Goal: Check status: Check status

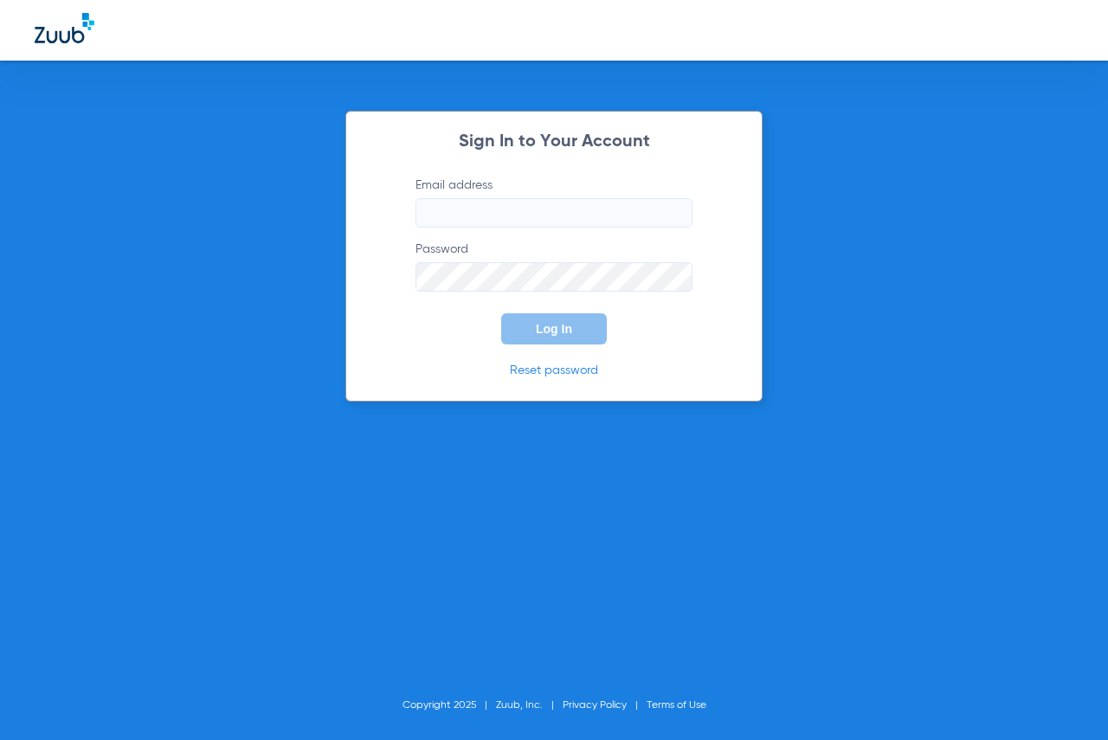
type input "[EMAIL_ADDRESS][DOMAIN_NAME]"
click at [568, 339] on button "Log In" at bounding box center [554, 328] width 106 height 31
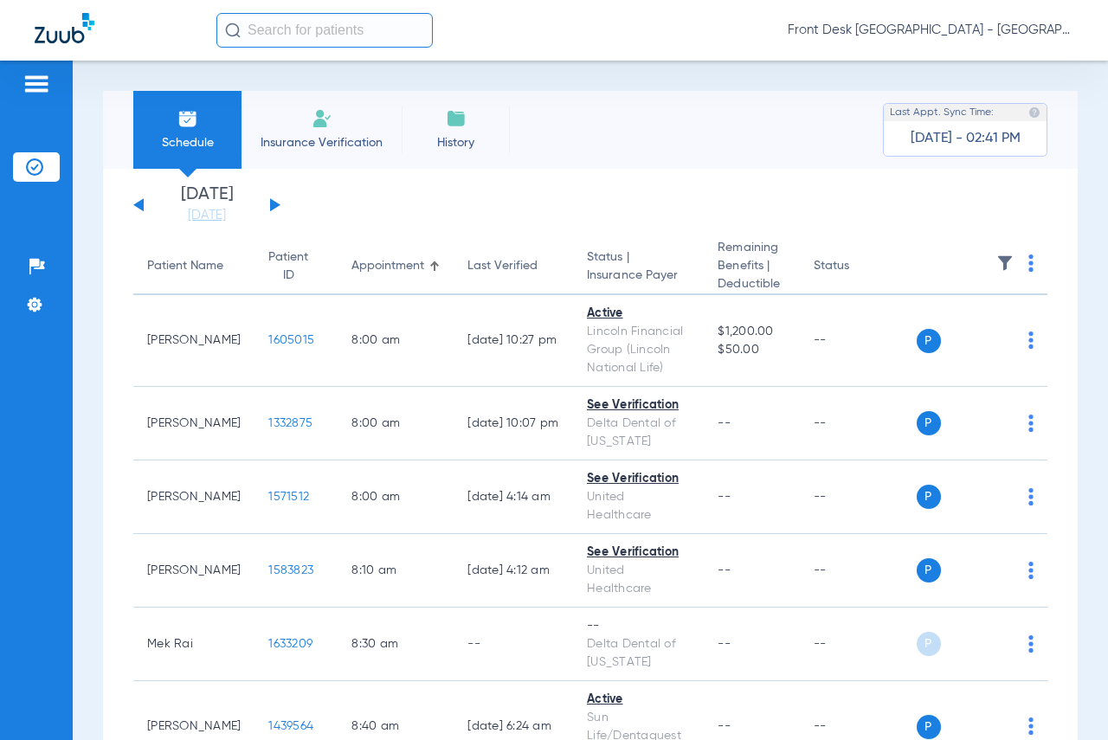
click at [273, 206] on button at bounding box center [275, 204] width 10 height 13
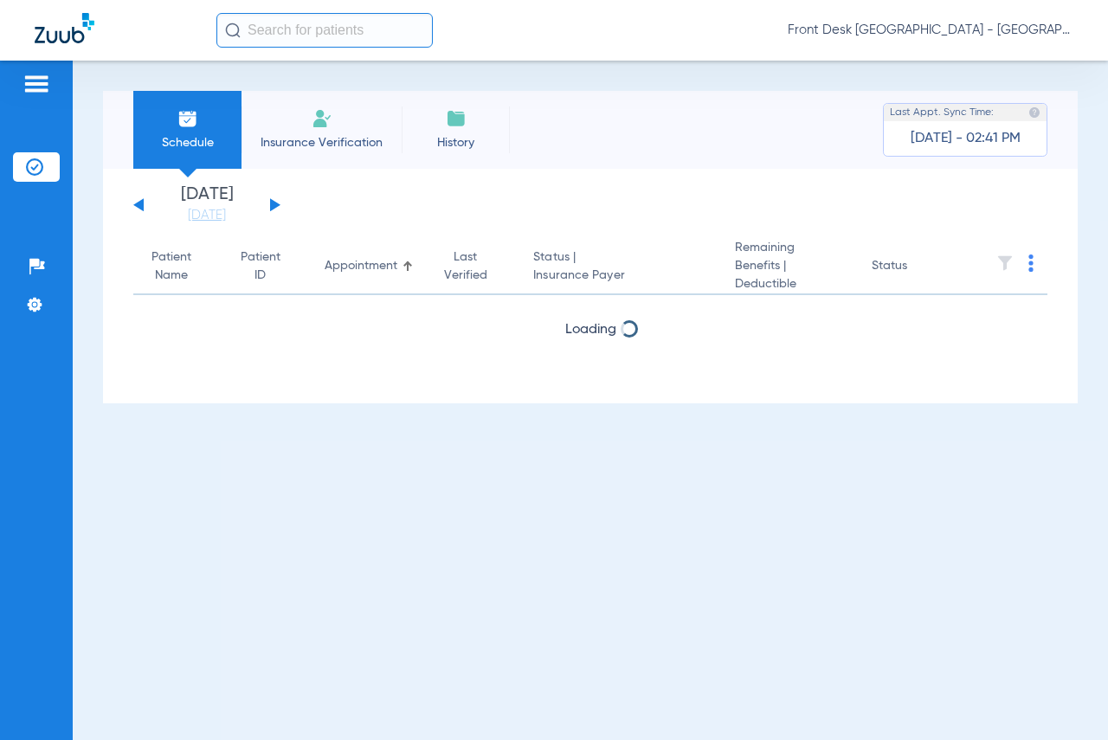
click at [273, 206] on button at bounding box center [275, 204] width 10 height 13
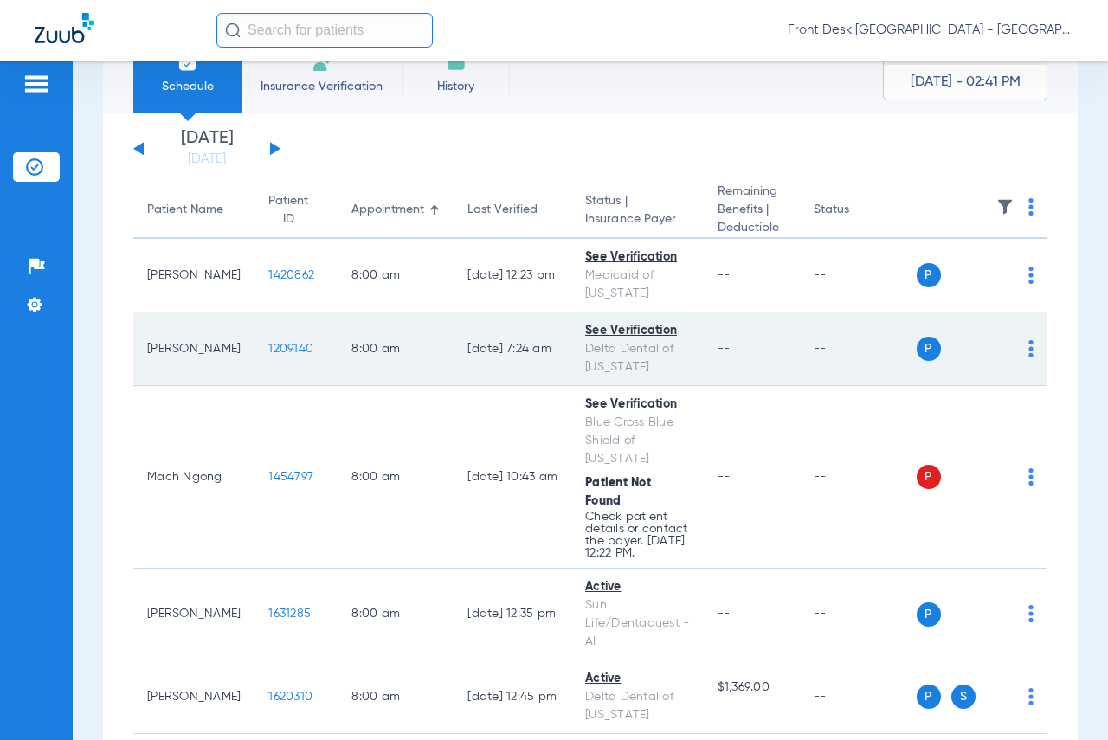
scroll to position [87, 0]
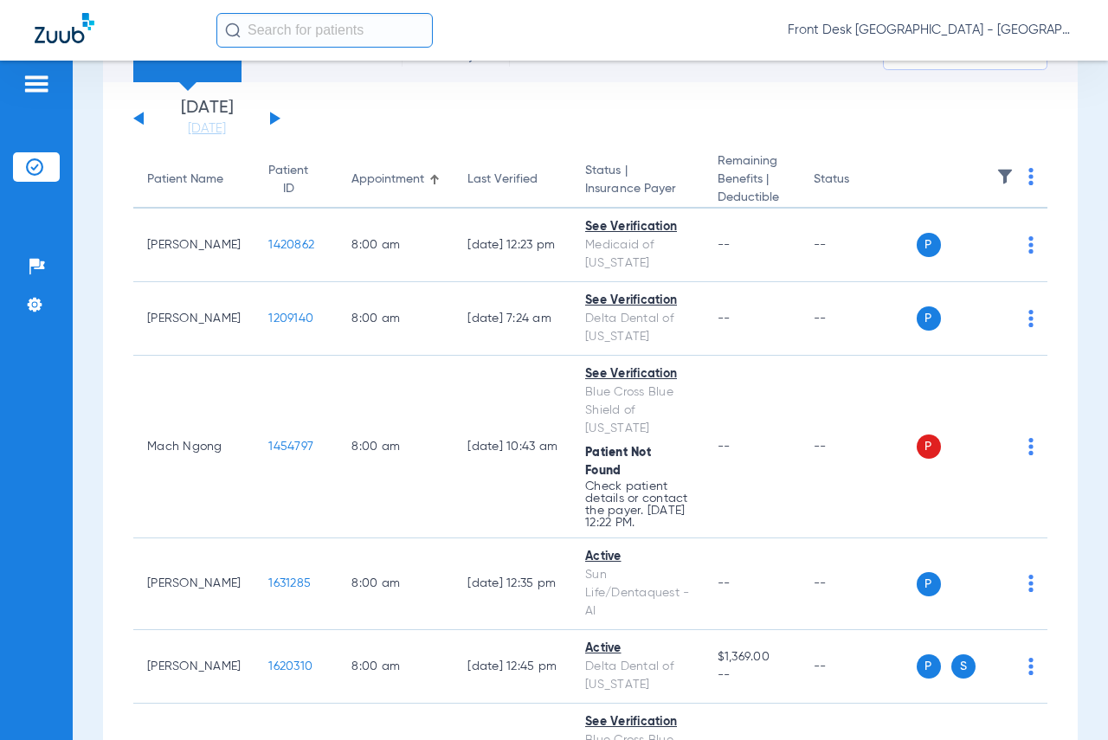
click at [997, 183] on img at bounding box center [1005, 176] width 17 height 17
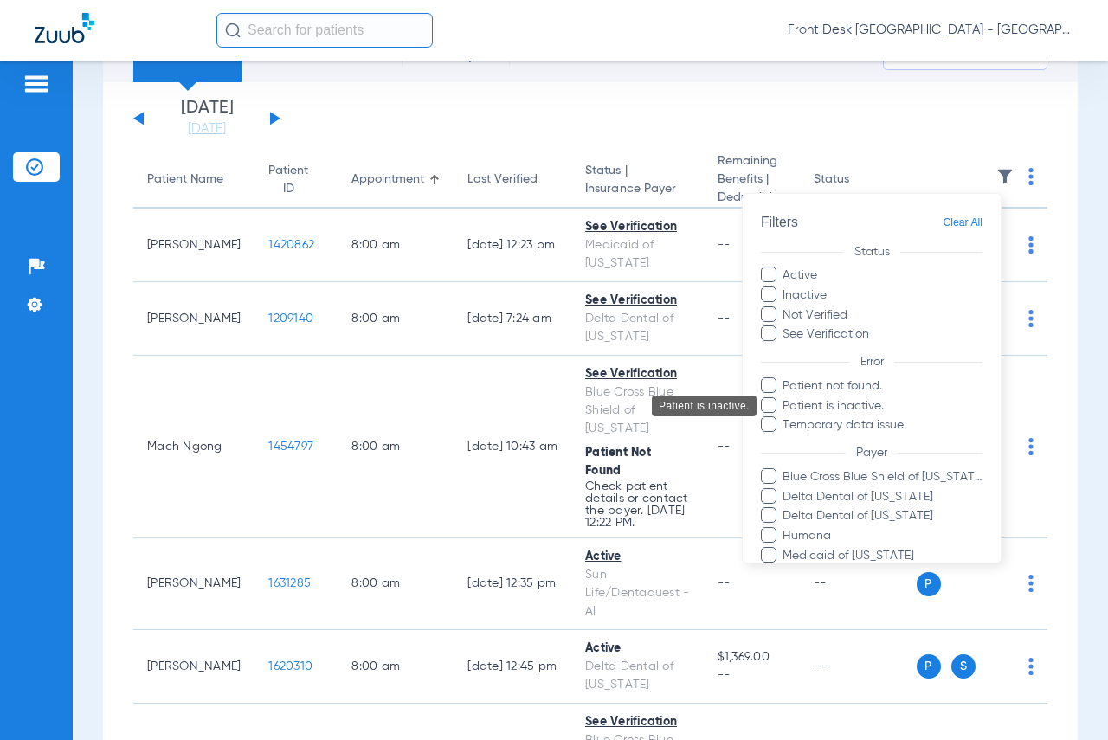
scroll to position [281, 0]
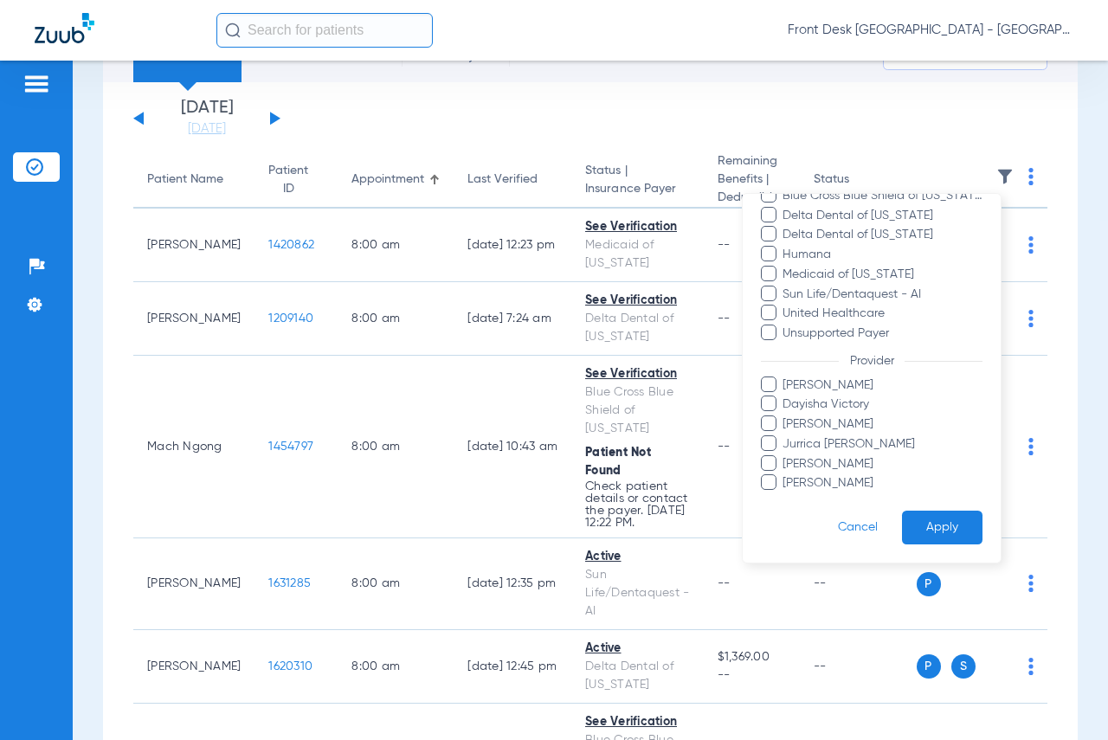
click at [831, 478] on span "[PERSON_NAME]" at bounding box center [882, 483] width 201 height 18
click at [785, 495] on input "[PERSON_NAME]" at bounding box center [785, 495] width 0 height 0
click at [926, 520] on button "Apply" at bounding box center [942, 528] width 81 height 34
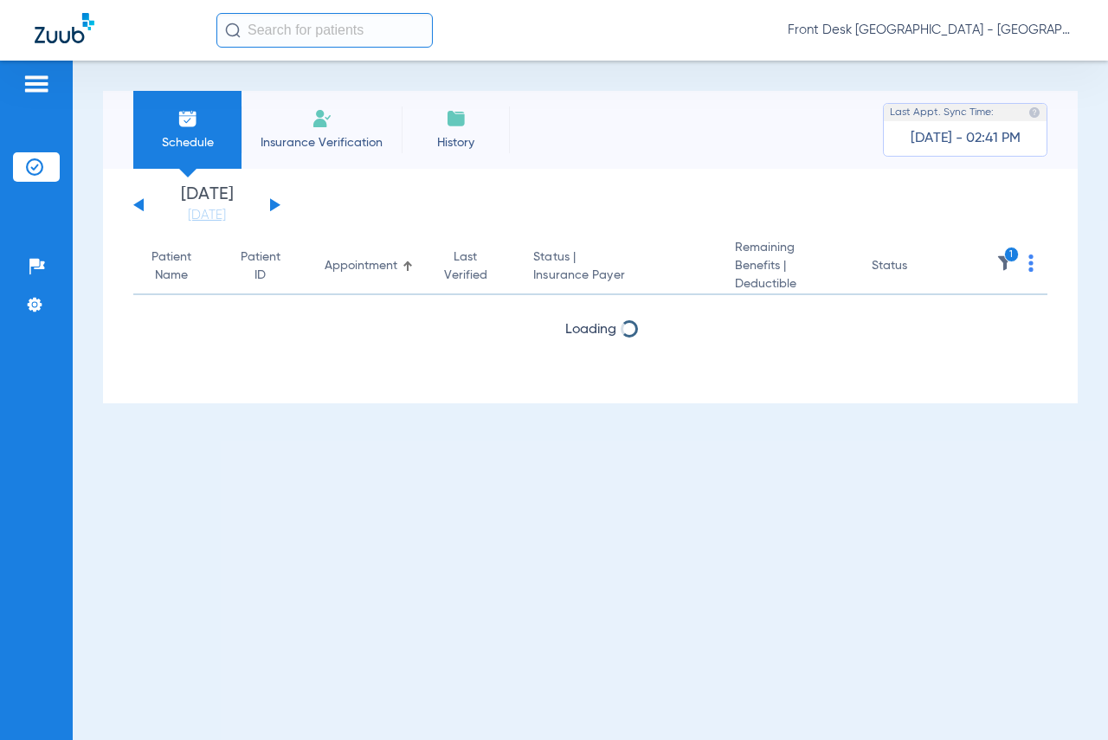
click at [656, 217] on app-single-date-navigator "[DATE] [DATE] [DATE] [DATE] [DATE] [DATE] [DATE] [DATE] [DATE] [DATE] [DATE] [D…" at bounding box center [590, 205] width 914 height 38
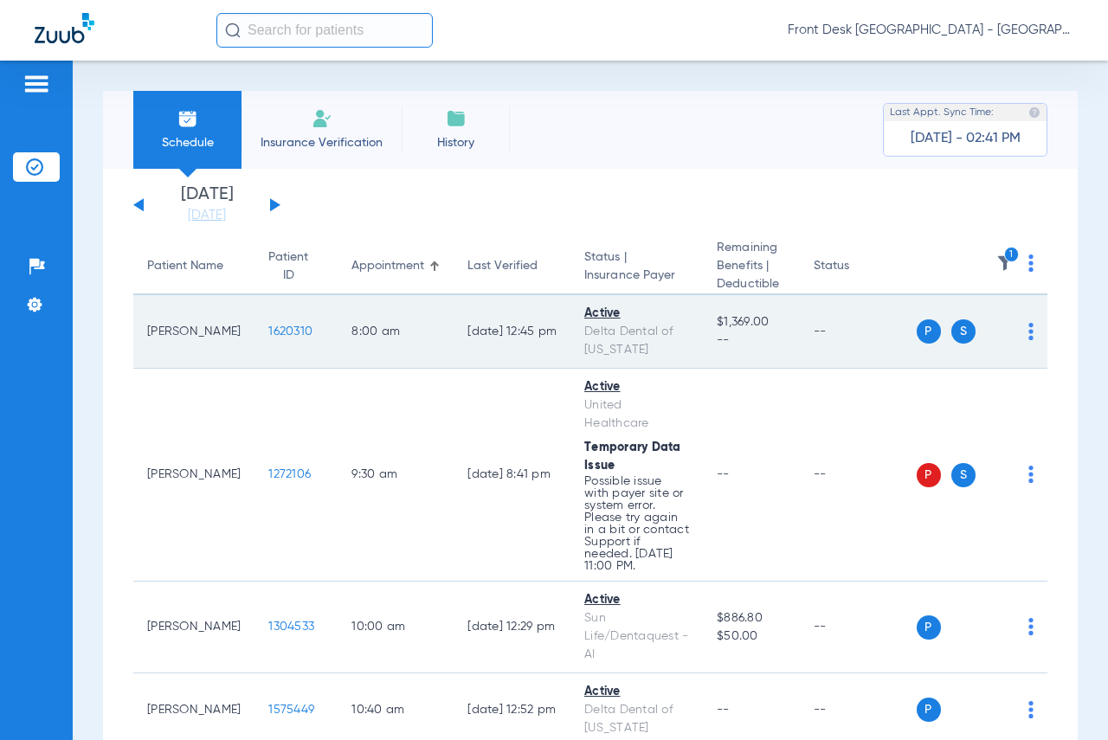
click at [281, 326] on td "1620310" at bounding box center [296, 332] width 83 height 74
click at [275, 334] on span "1620310" at bounding box center [290, 332] width 44 height 12
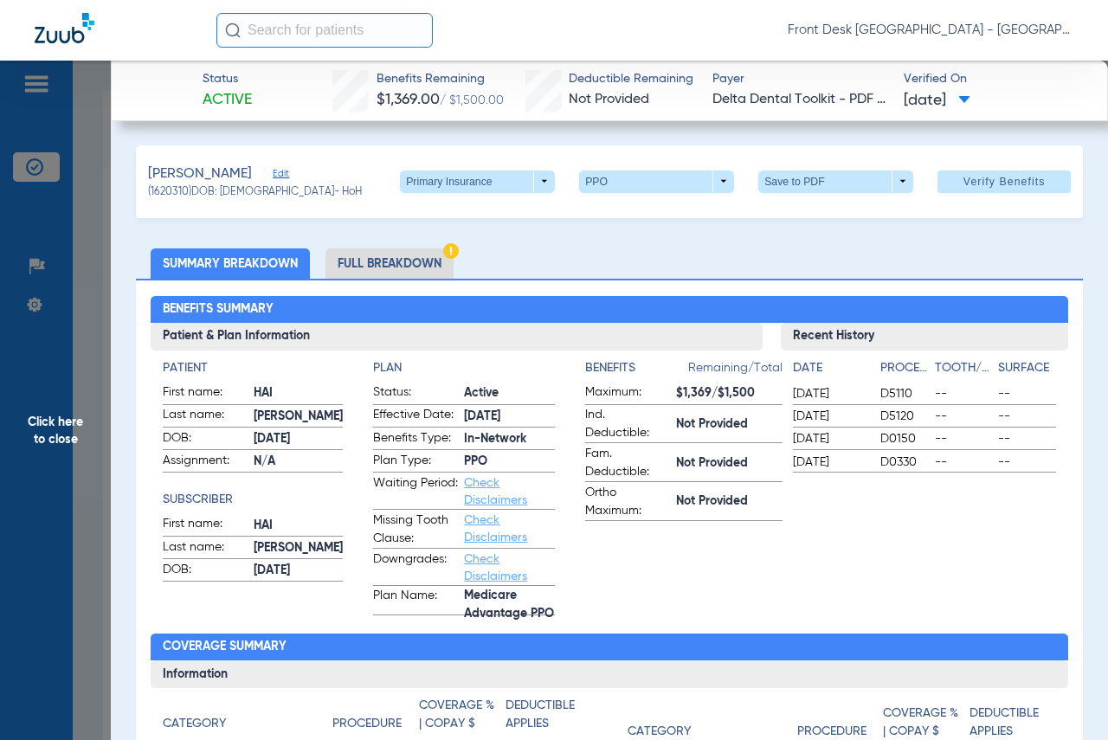
click at [56, 451] on span "Click here to close" at bounding box center [55, 431] width 111 height 740
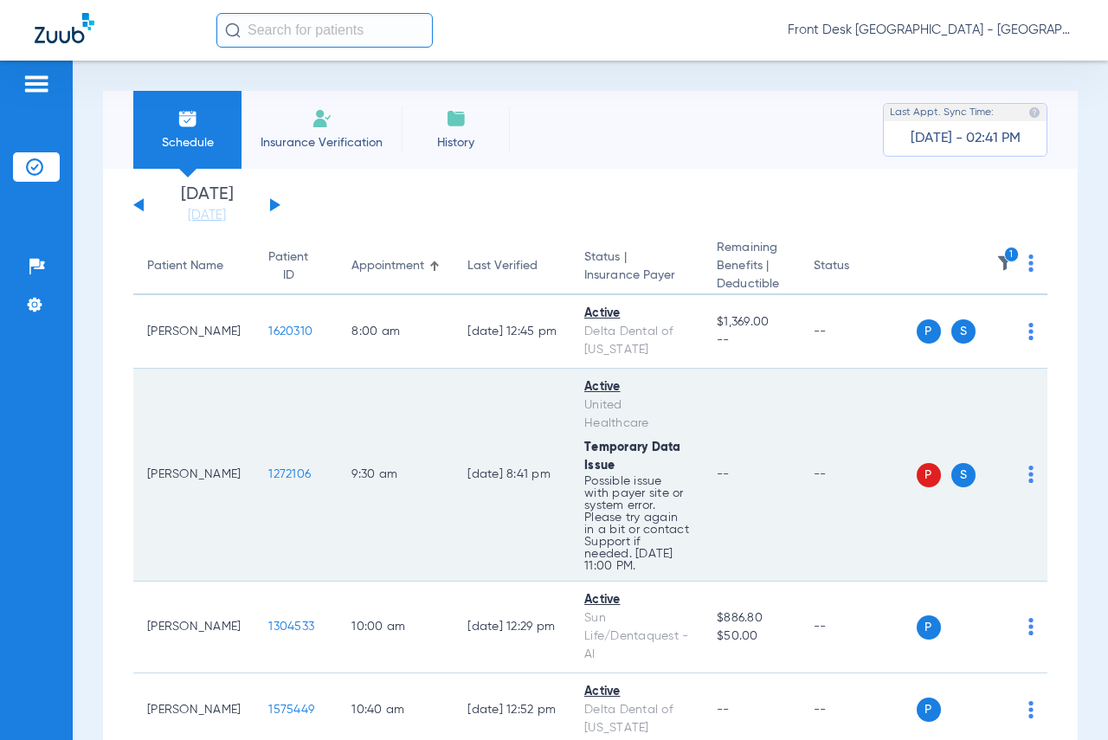
click at [268, 474] on span "1272106" at bounding box center [289, 474] width 42 height 12
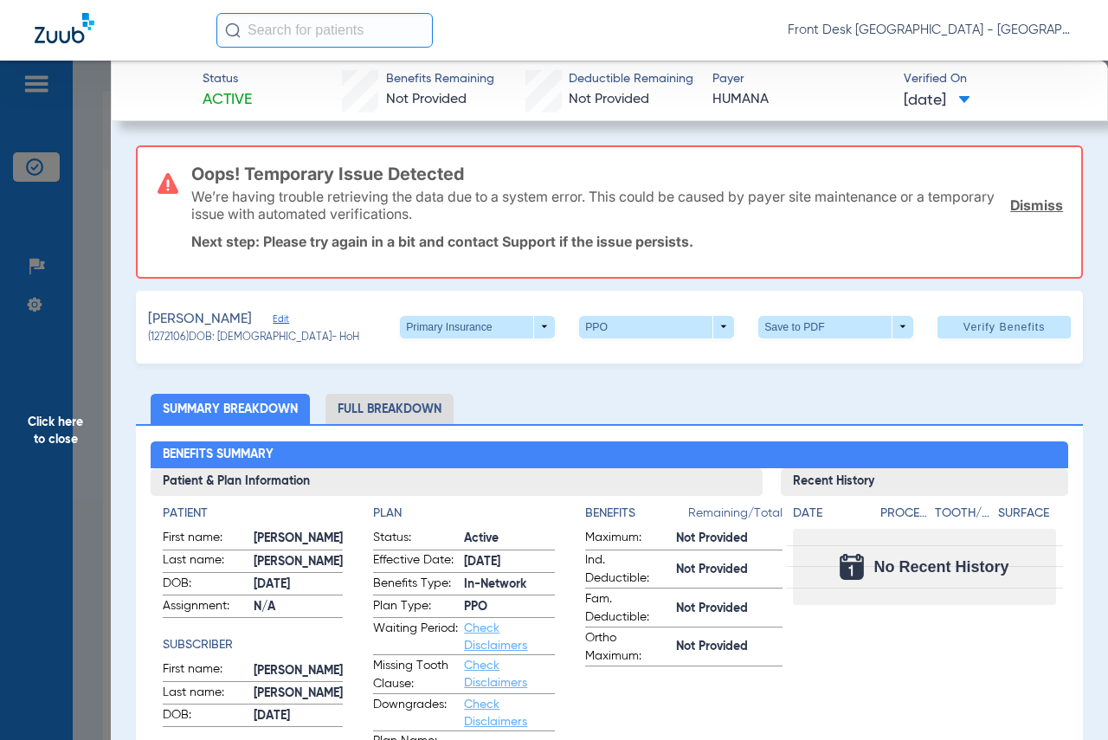
click at [80, 429] on span "Click here to close" at bounding box center [55, 431] width 111 height 740
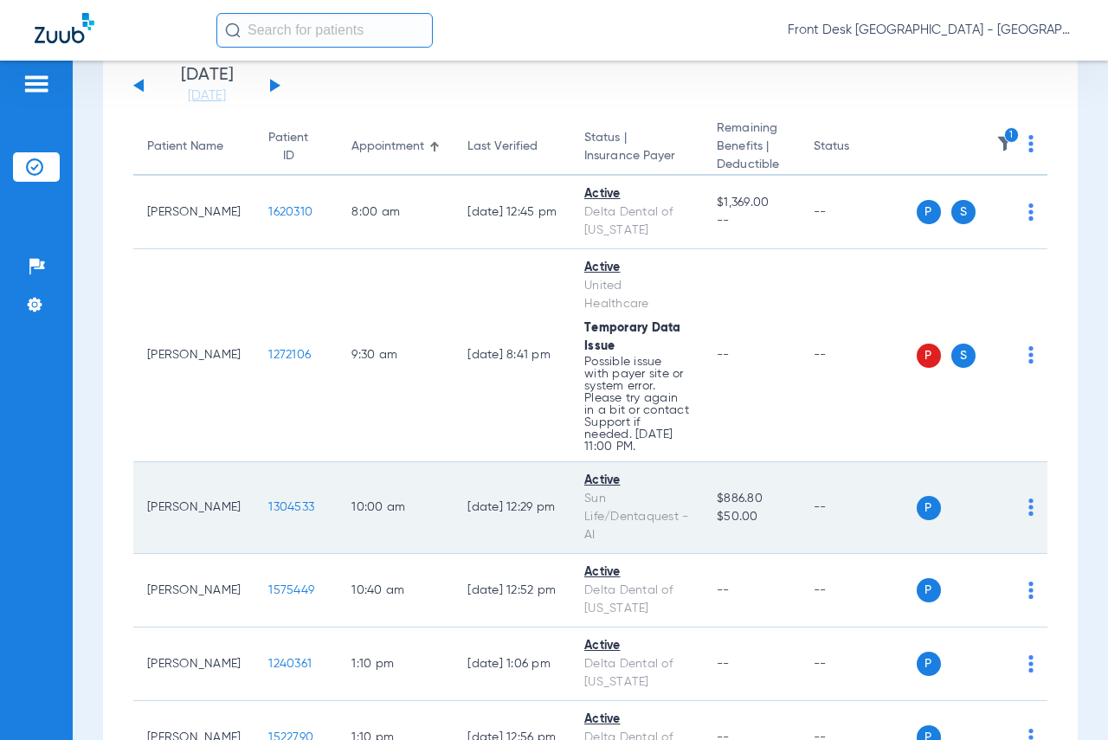
scroll to position [173, 0]
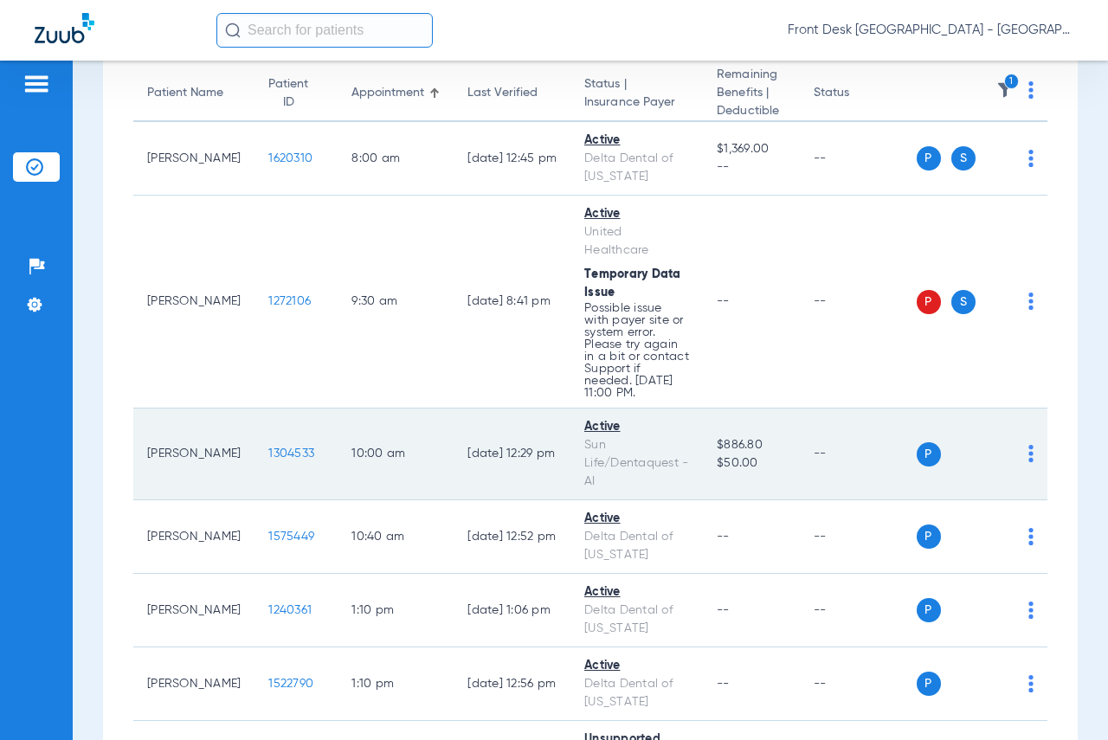
click at [260, 457] on td "1304533" at bounding box center [296, 455] width 83 height 92
click at [268, 460] on span "1304533" at bounding box center [291, 454] width 46 height 12
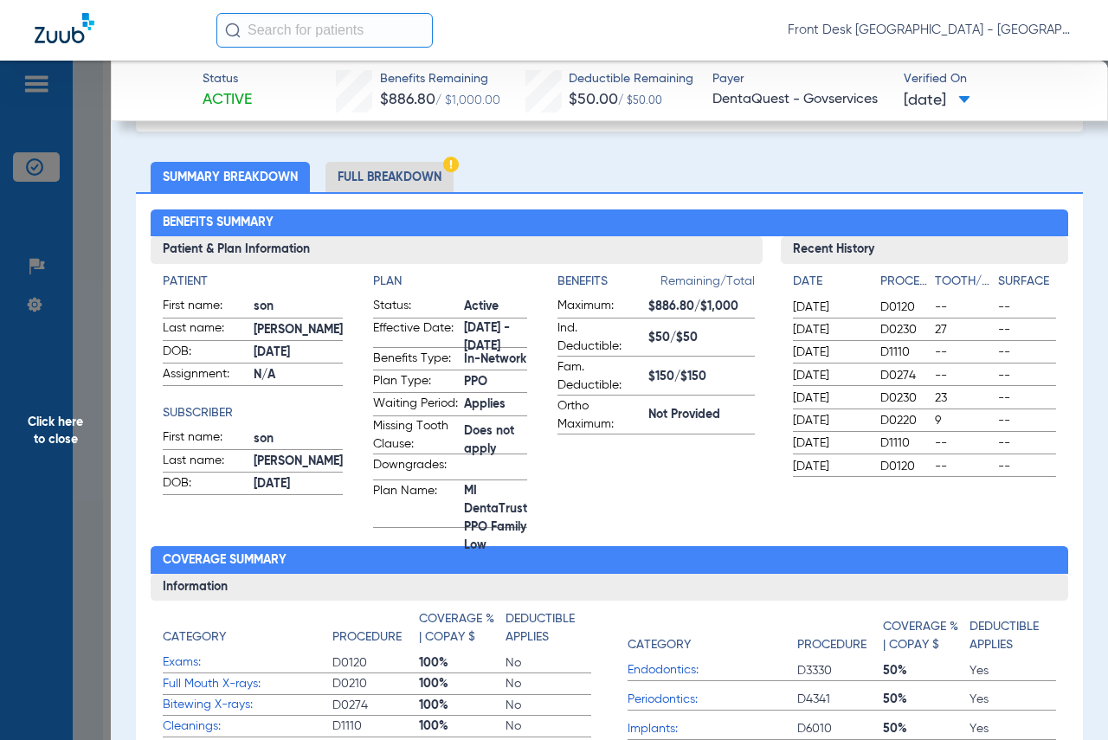
scroll to position [0, 0]
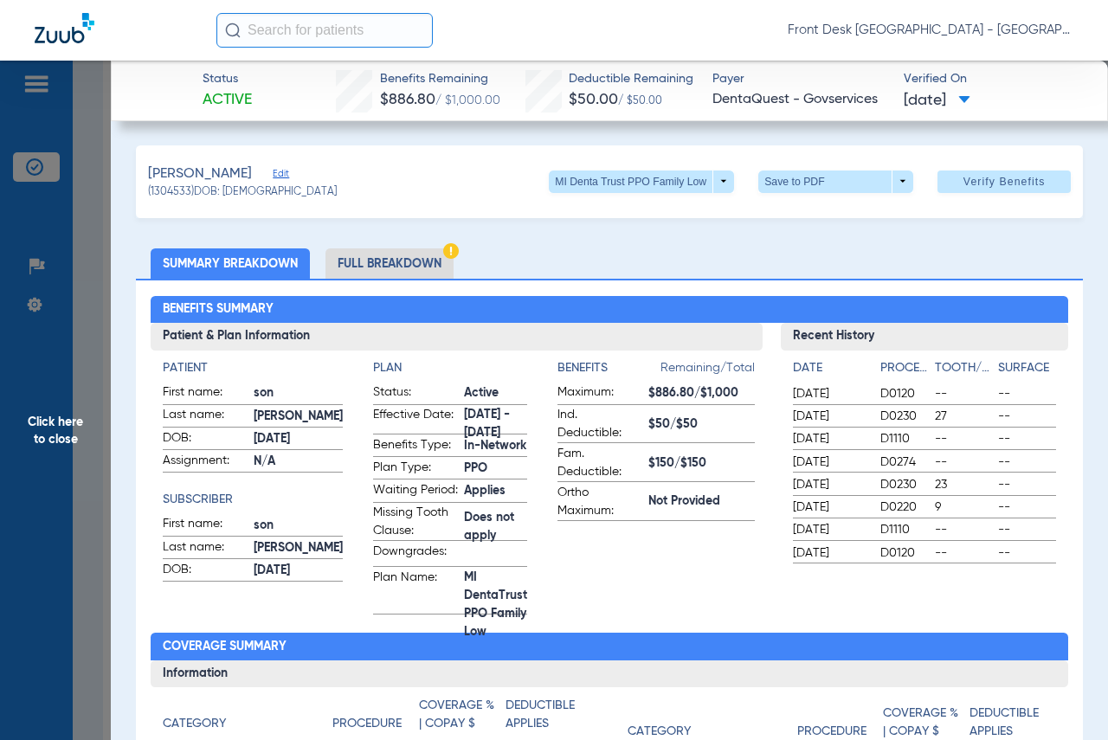
click at [100, 436] on span "Click here to close" at bounding box center [55, 431] width 111 height 740
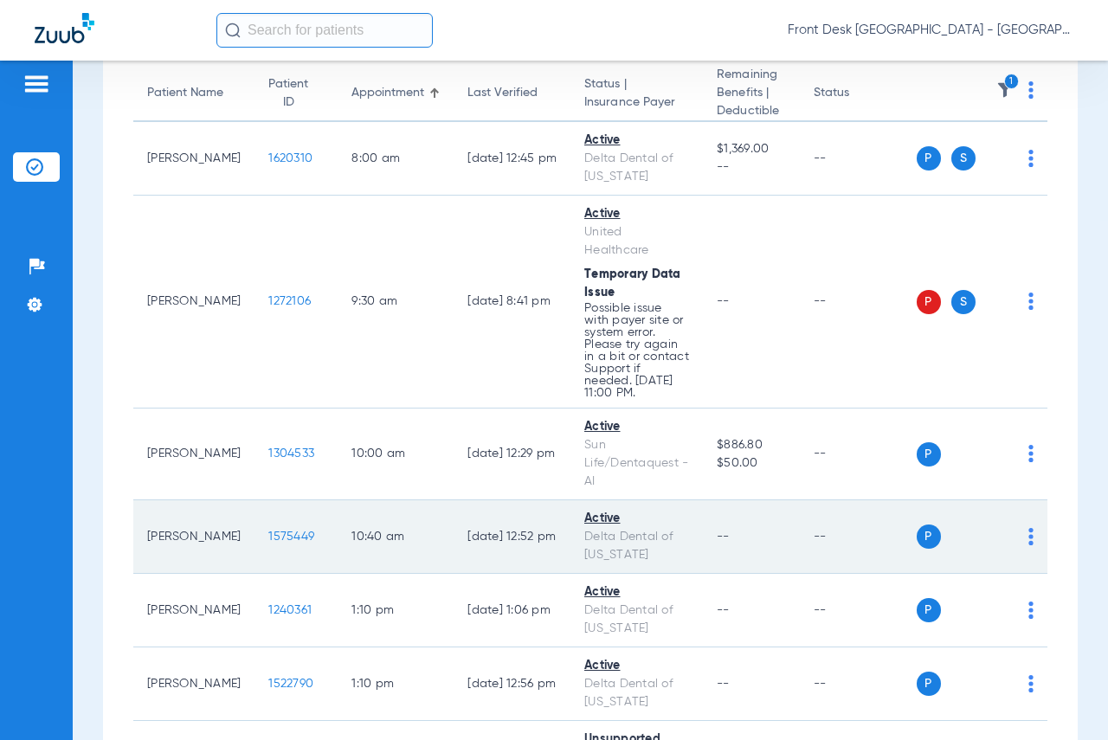
click at [272, 543] on span "1575449" at bounding box center [291, 537] width 46 height 12
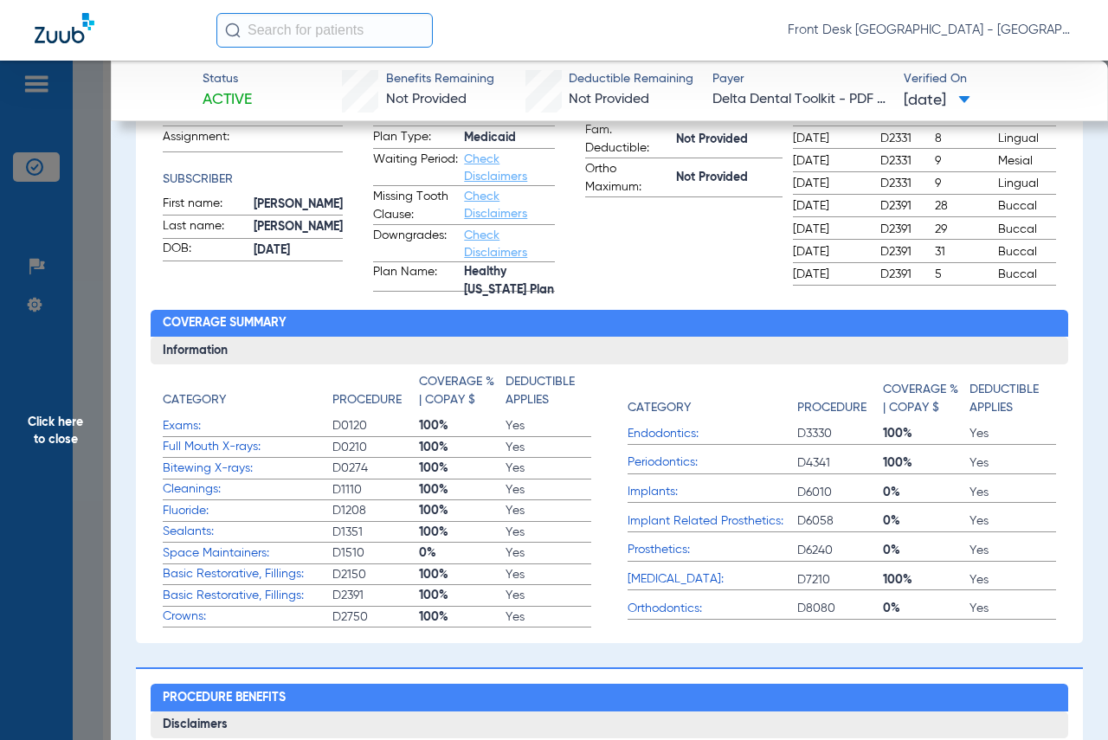
scroll to position [346, 0]
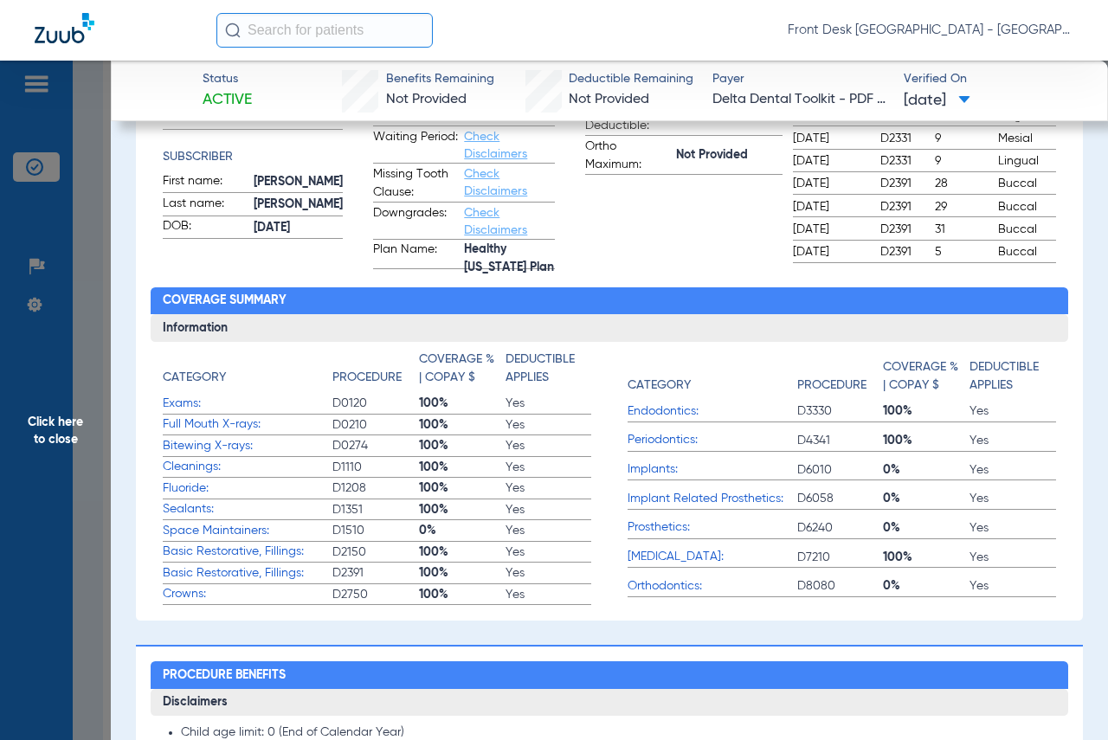
click at [68, 445] on span "Click here to close" at bounding box center [55, 431] width 111 height 740
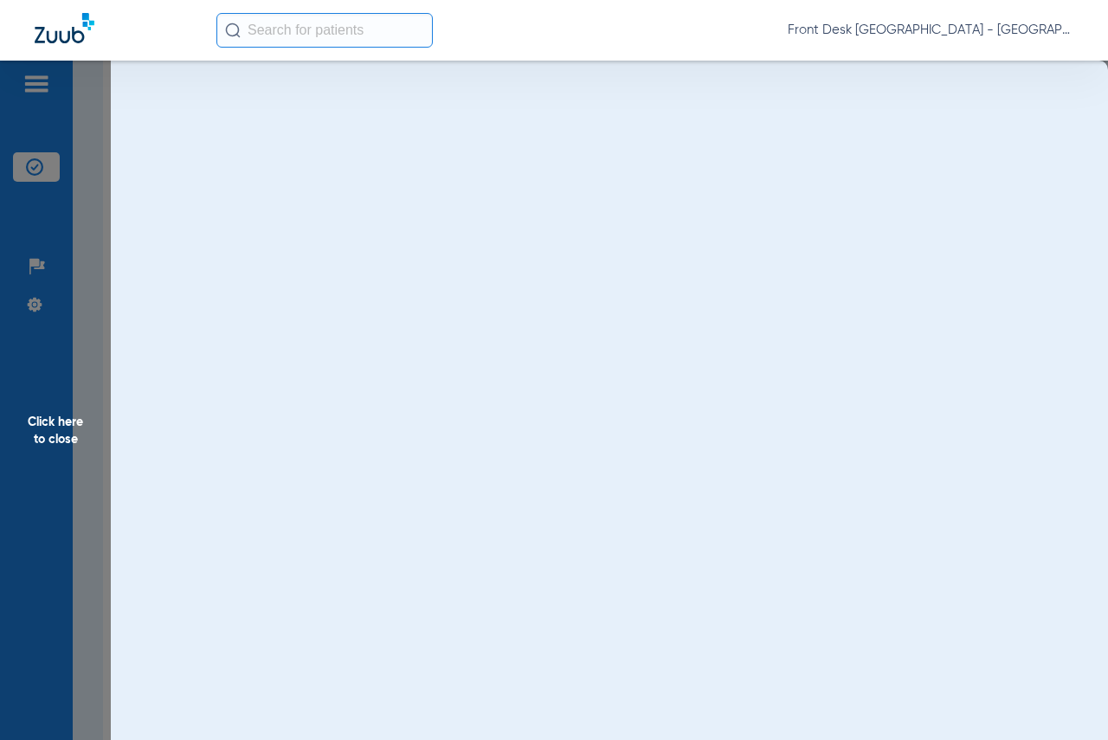
scroll to position [0, 0]
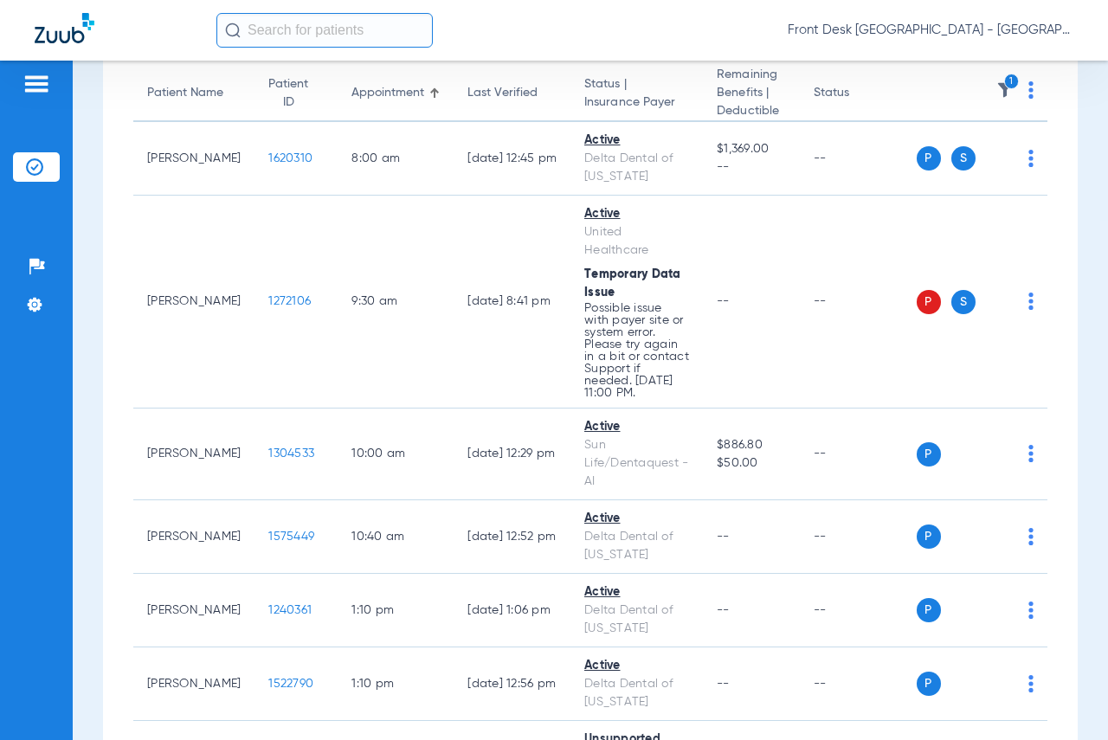
click at [1051, 411] on div "[DATE] [DATE] [DATE] [DATE] [DATE] [DATE] [DATE] [DATE] [DATE] [DATE] [DATE] [D…" at bounding box center [590, 564] width 975 height 1137
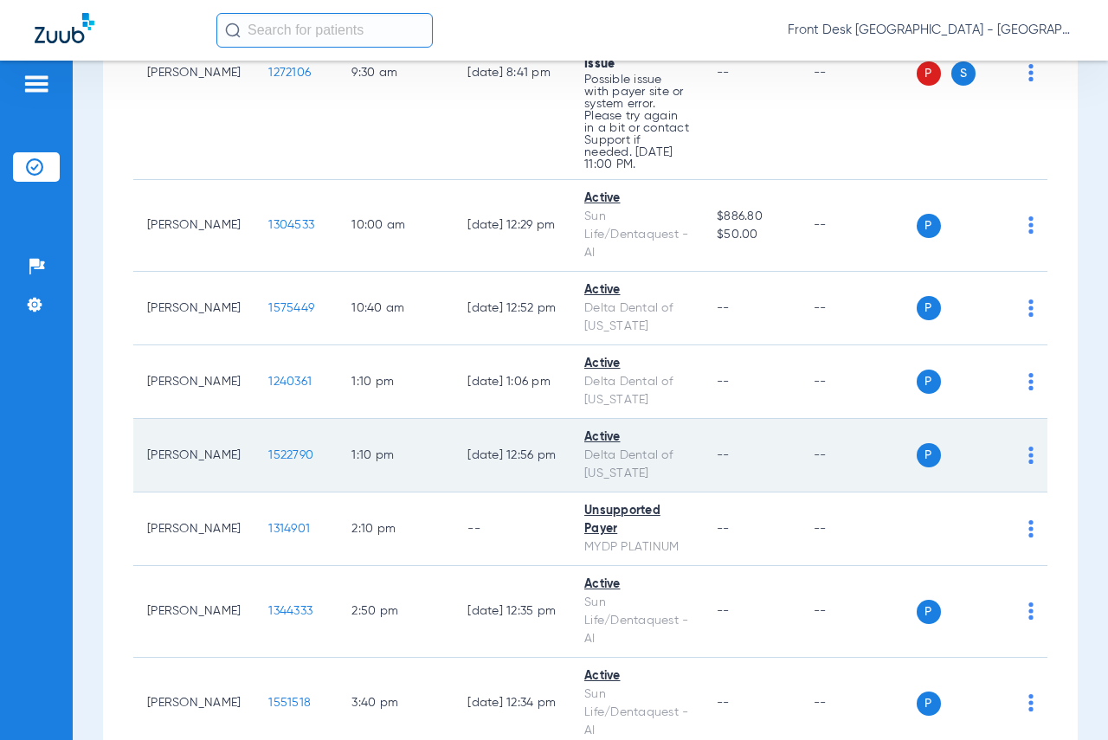
scroll to position [433, 0]
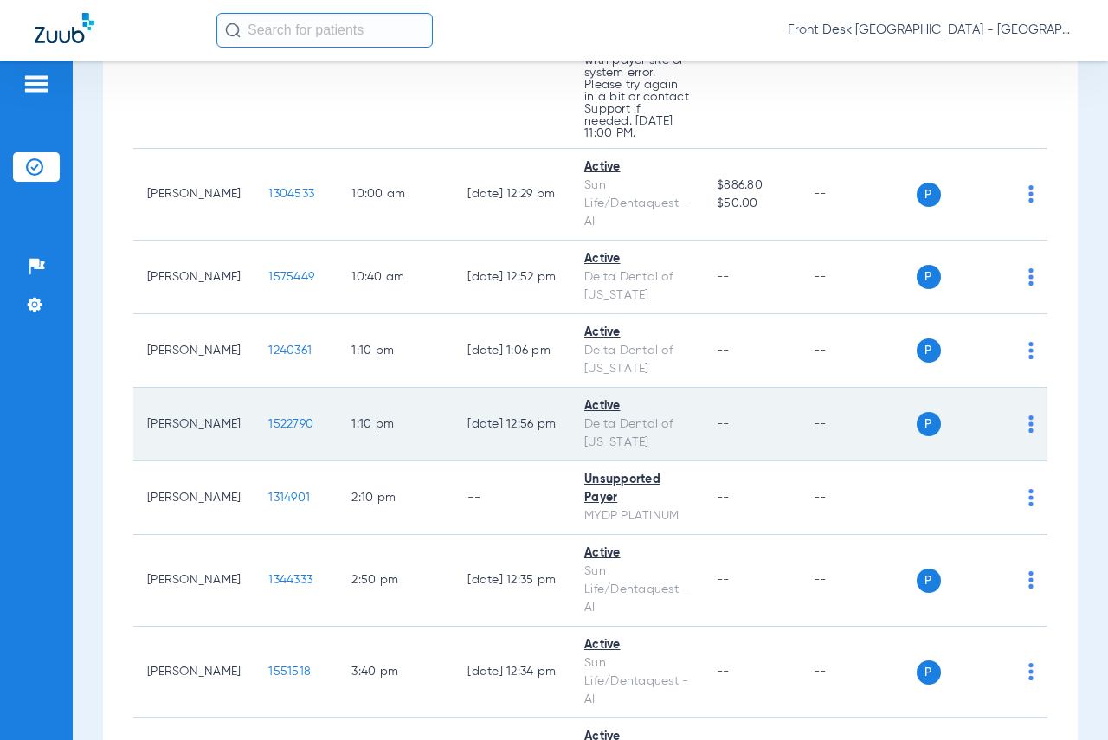
click at [268, 430] on span "1522790" at bounding box center [290, 424] width 45 height 12
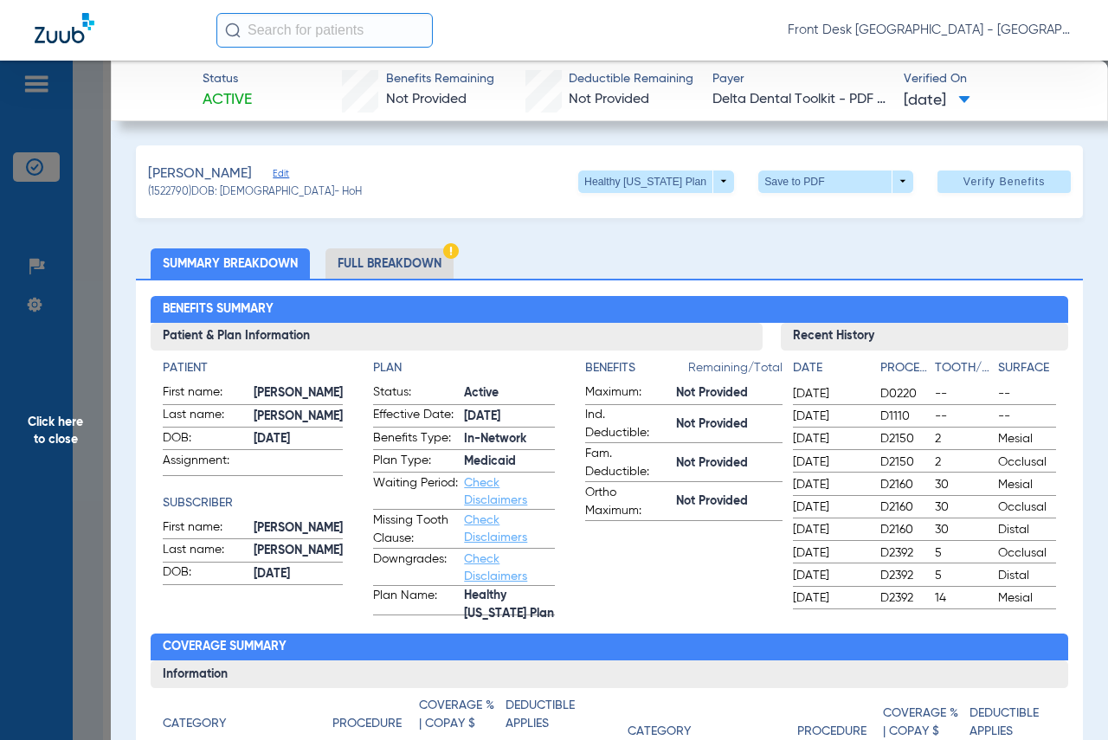
click at [66, 440] on span "Click here to close" at bounding box center [55, 431] width 111 height 740
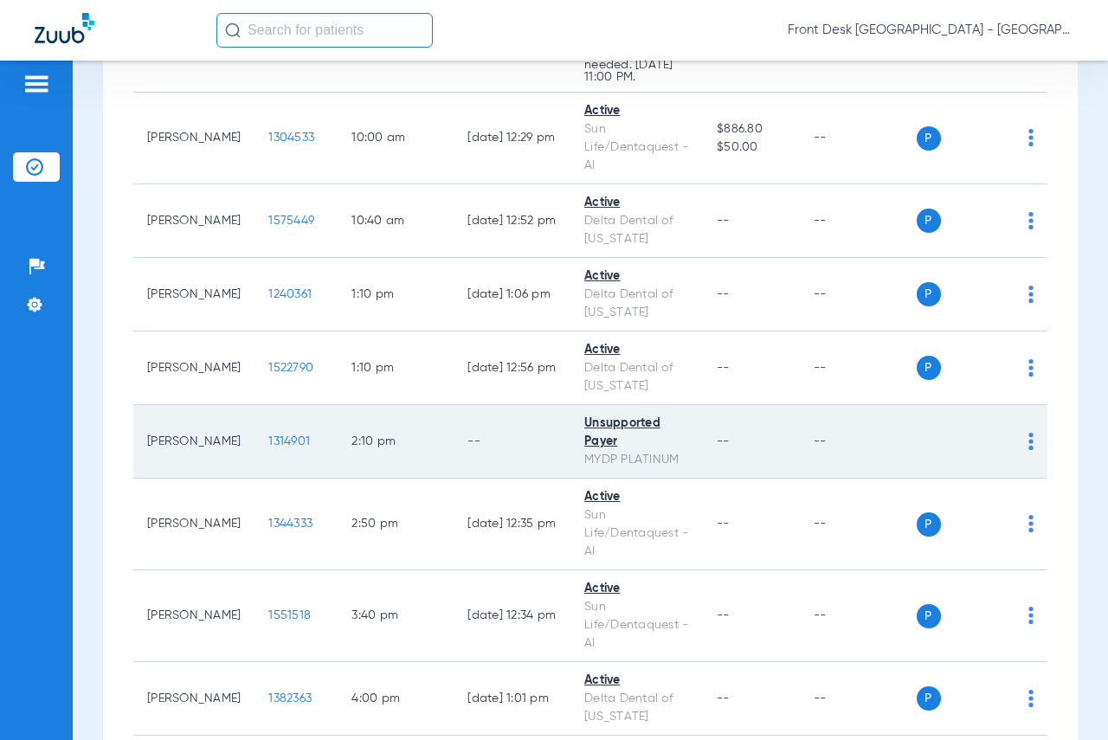
scroll to position [520, 0]
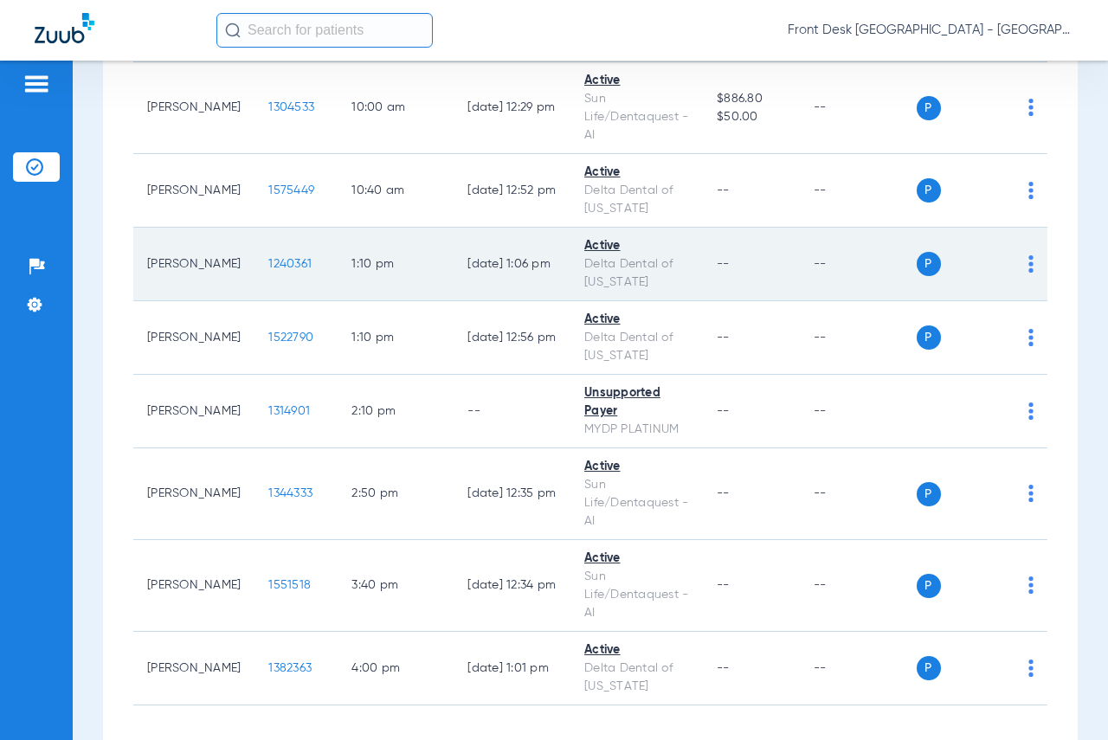
click at [268, 270] on span "1240361" at bounding box center [289, 264] width 43 height 12
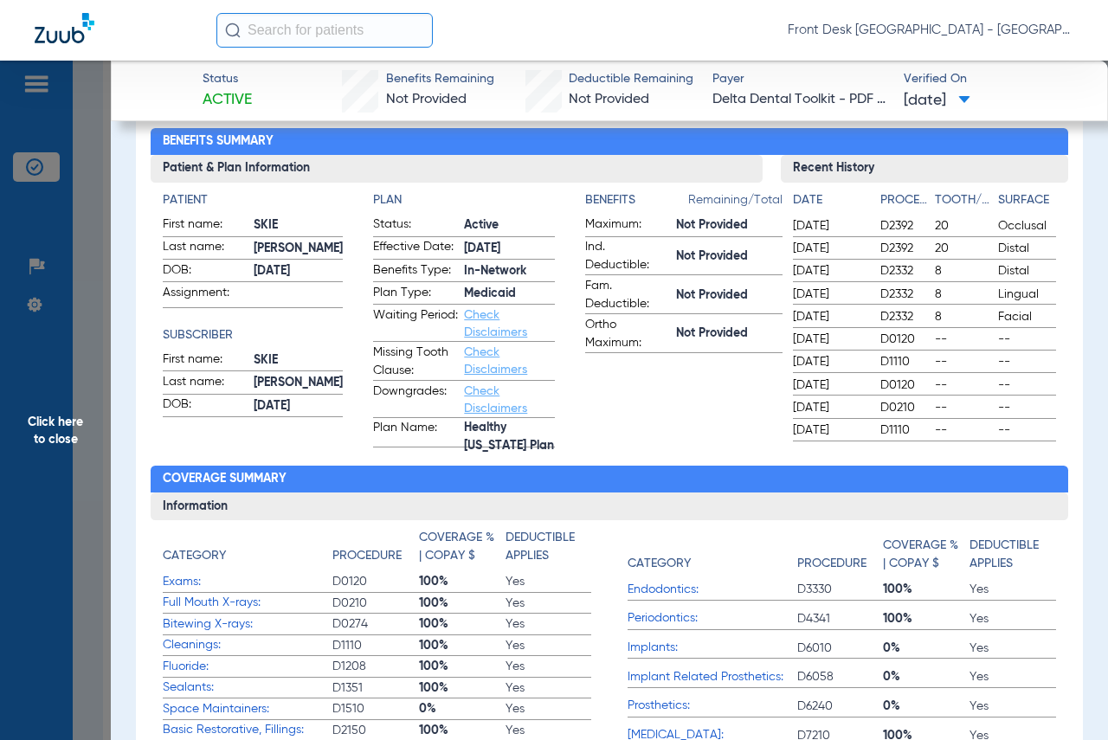
scroll to position [0, 0]
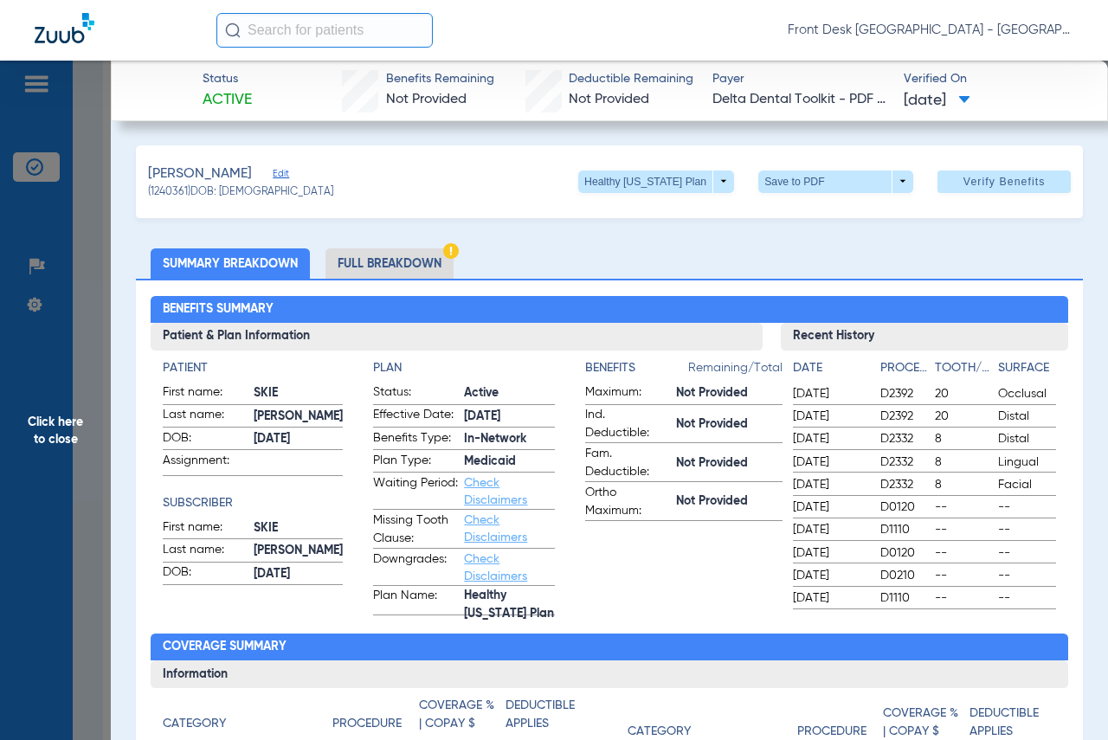
click at [64, 441] on span "Click here to close" at bounding box center [55, 431] width 111 height 740
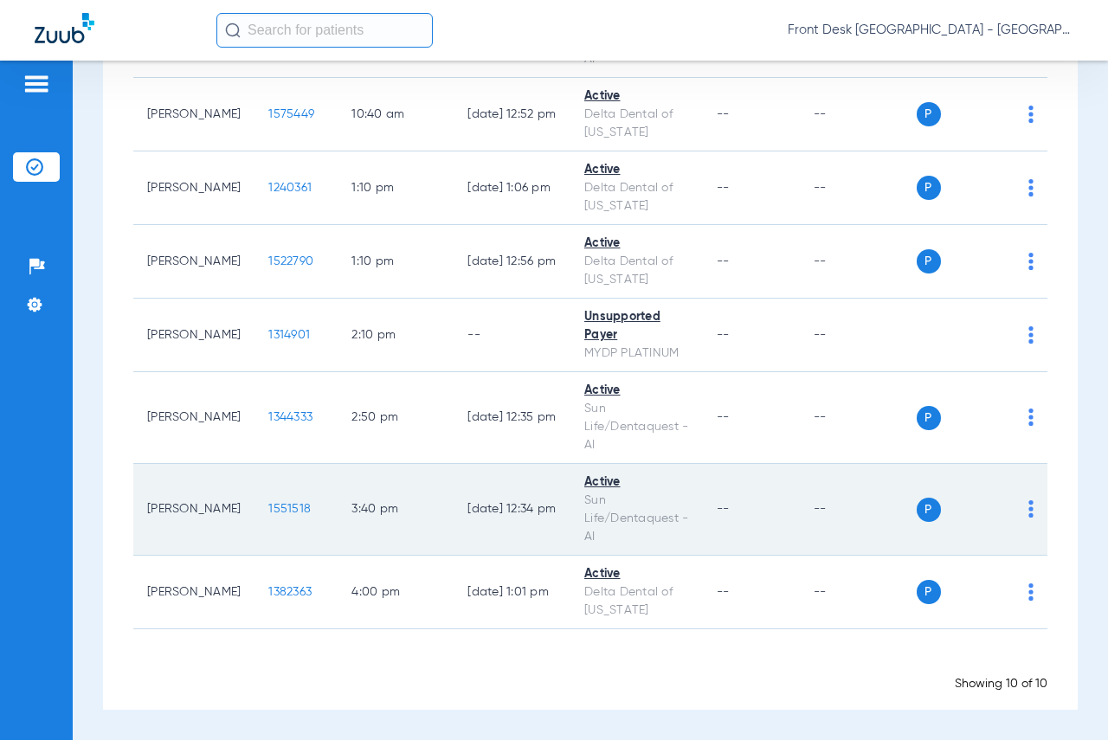
scroll to position [608, 0]
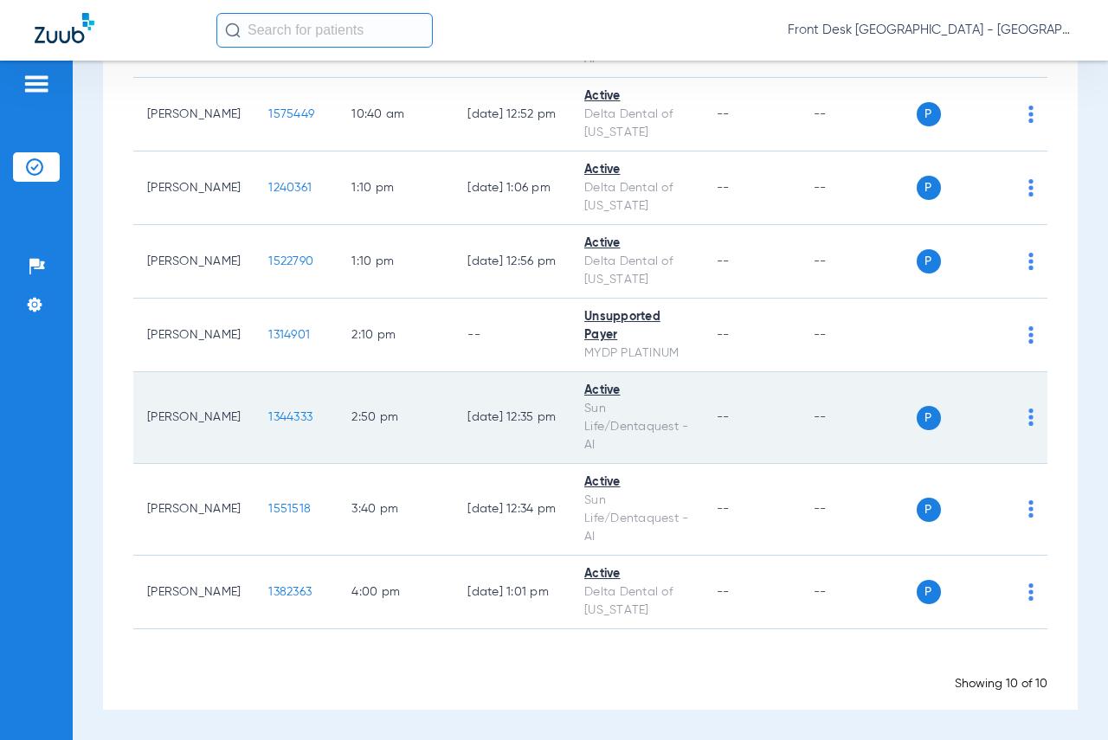
click at [268, 411] on span "1344333" at bounding box center [290, 417] width 44 height 12
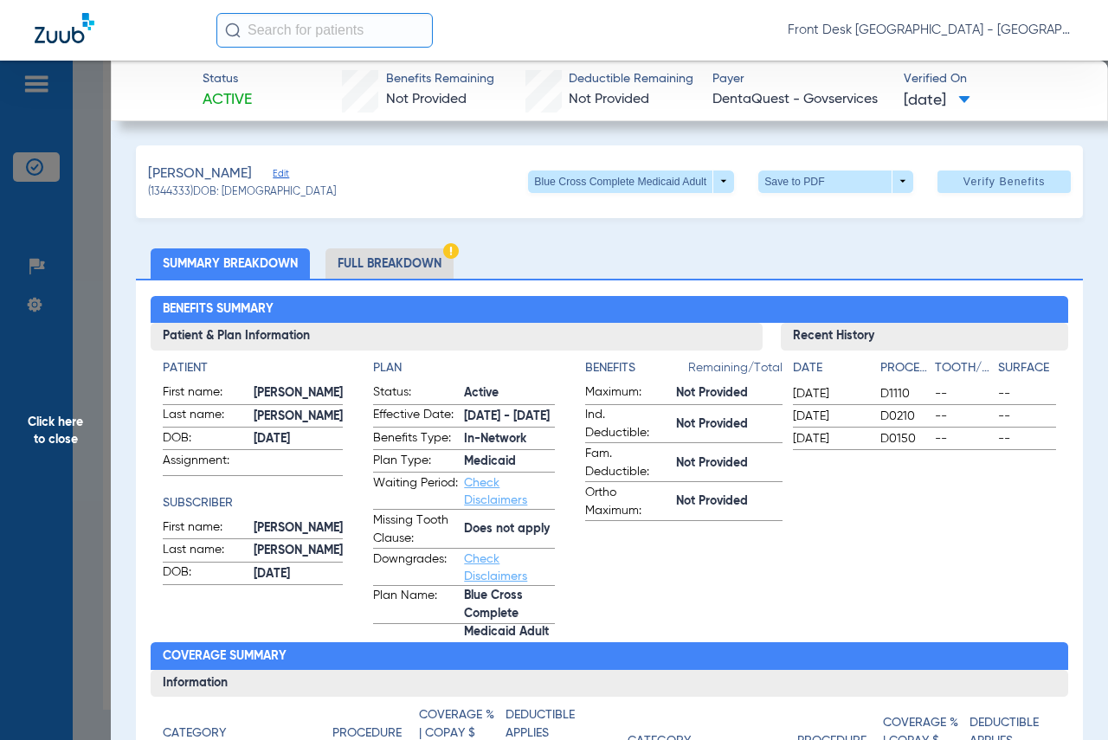
click at [44, 407] on span "Click here to close" at bounding box center [55, 431] width 111 height 740
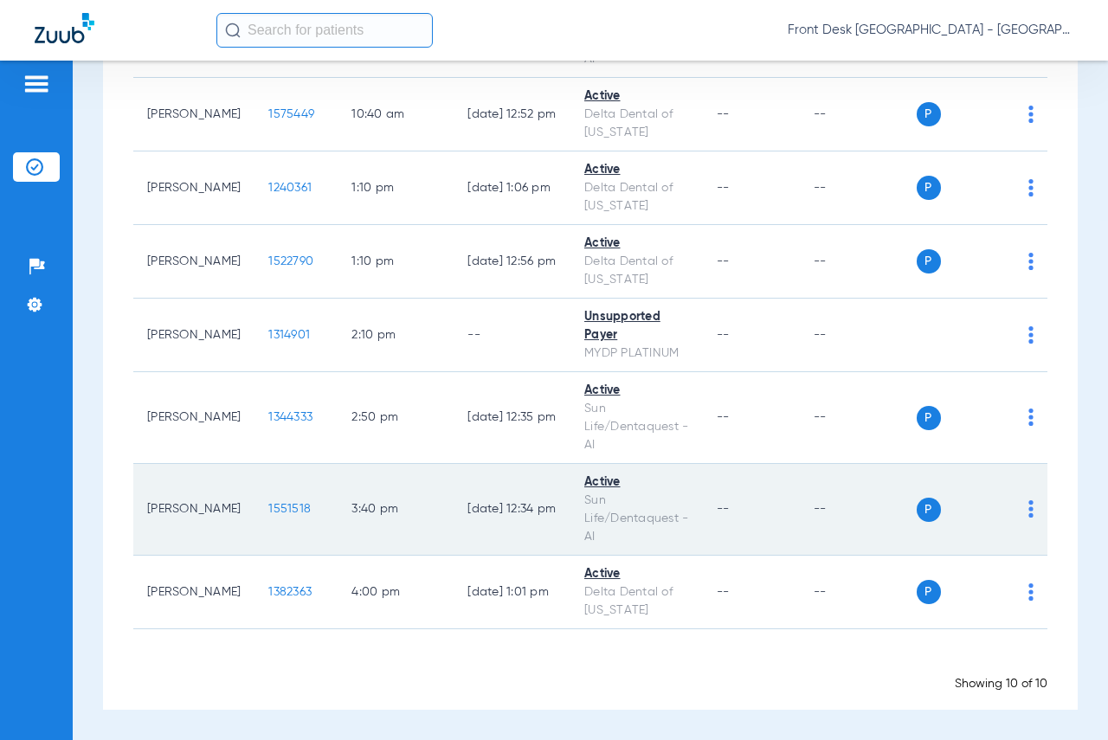
click at [268, 515] on span "1551518" at bounding box center [289, 509] width 42 height 12
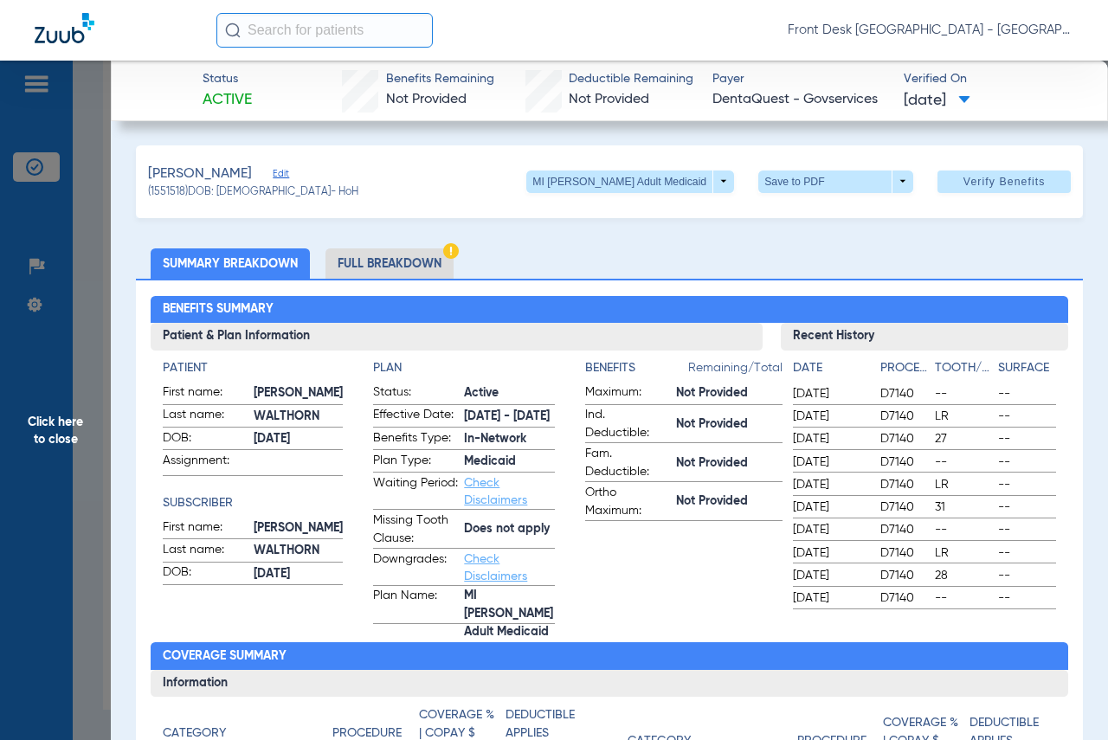
click at [23, 465] on span "Click here to close" at bounding box center [55, 431] width 111 height 740
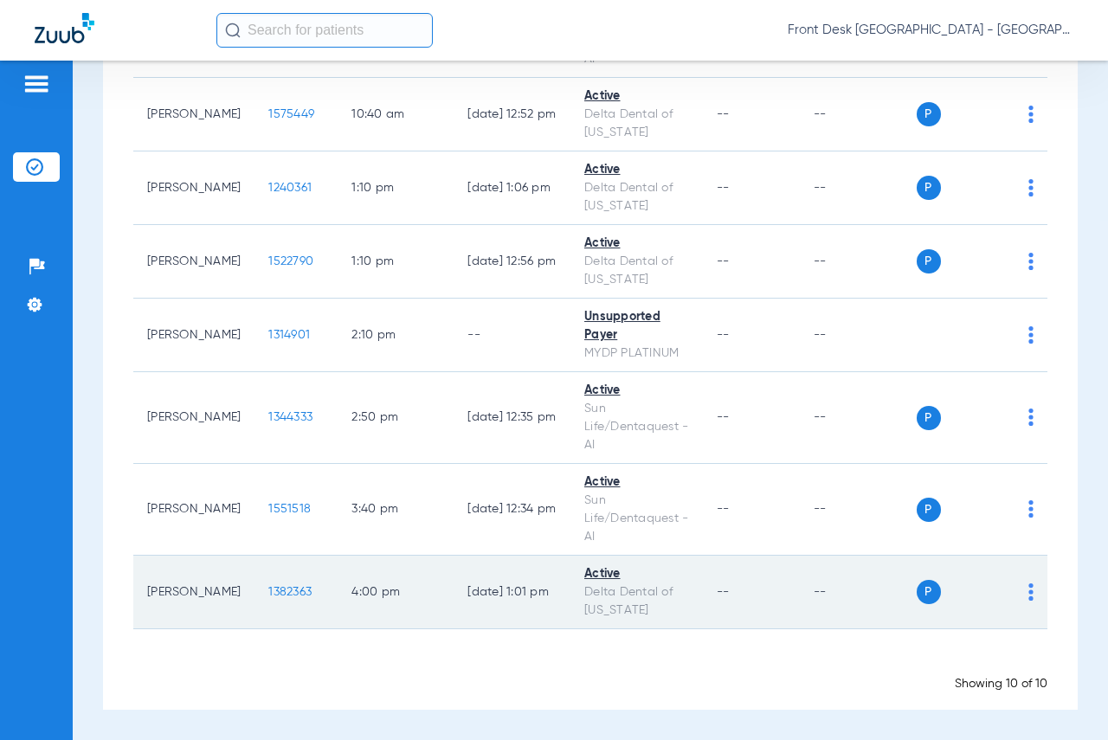
click at [268, 593] on span "1382363" at bounding box center [289, 592] width 43 height 12
